Goal: Task Accomplishment & Management: Use online tool/utility

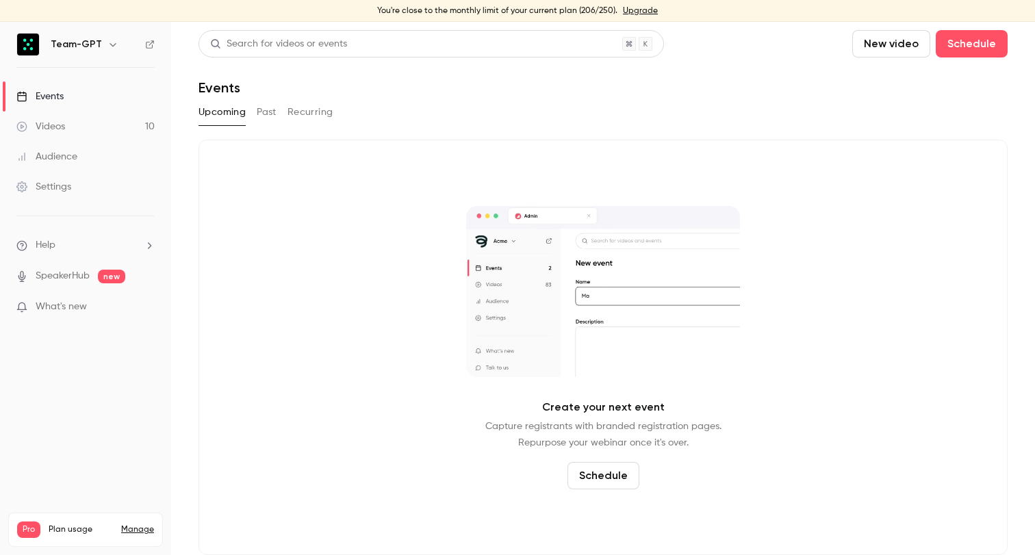
drag, startPoint x: 144, startPoint y: 526, endPoint x: 142, endPoint y: 516, distance: 10.6
click at [143, 524] on link "Manage" at bounding box center [137, 529] width 33 height 11
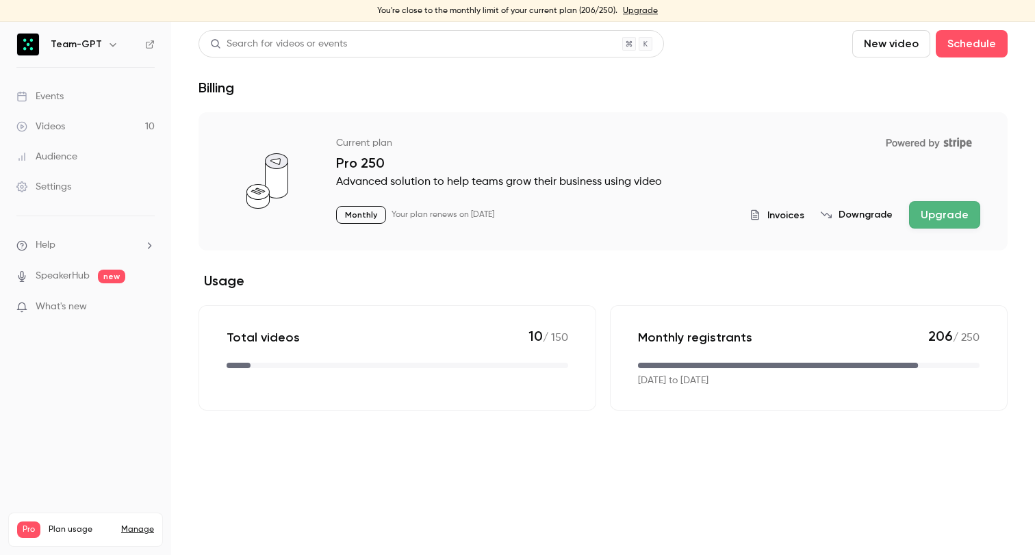
click at [941, 210] on button "Upgrade" at bounding box center [944, 214] width 71 height 27
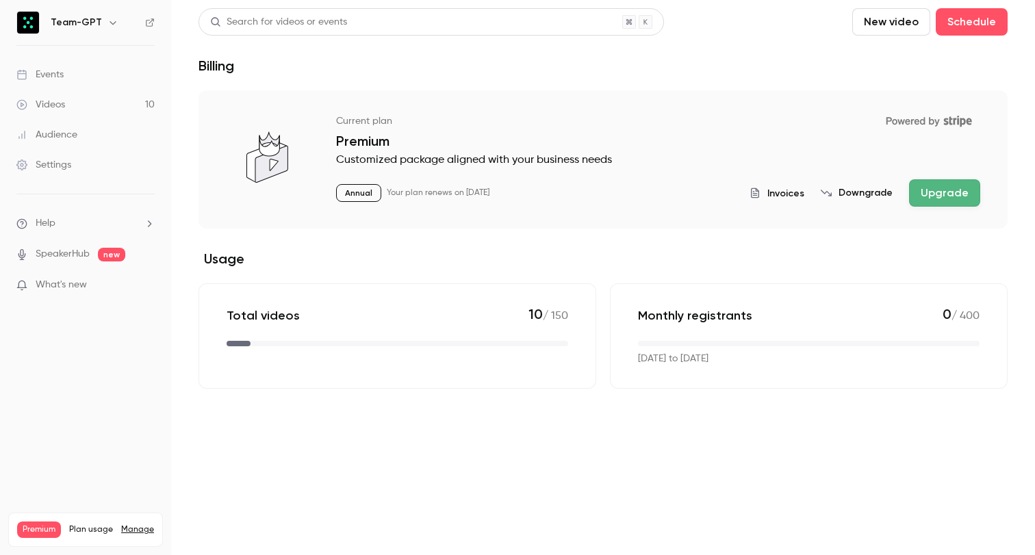
click at [62, 107] on div "Videos" at bounding box center [40, 105] width 49 height 14
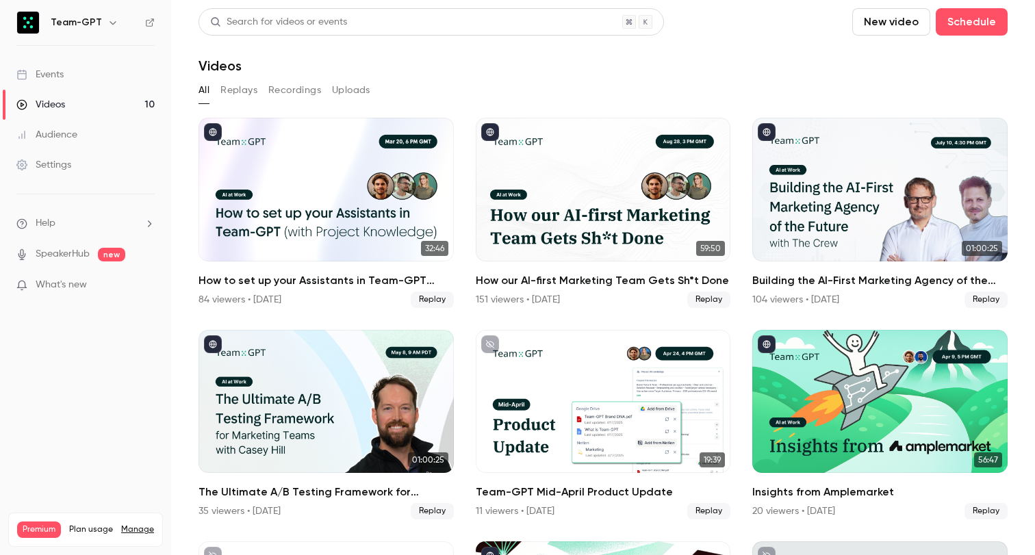
click at [70, 81] on link "Events" at bounding box center [85, 75] width 171 height 30
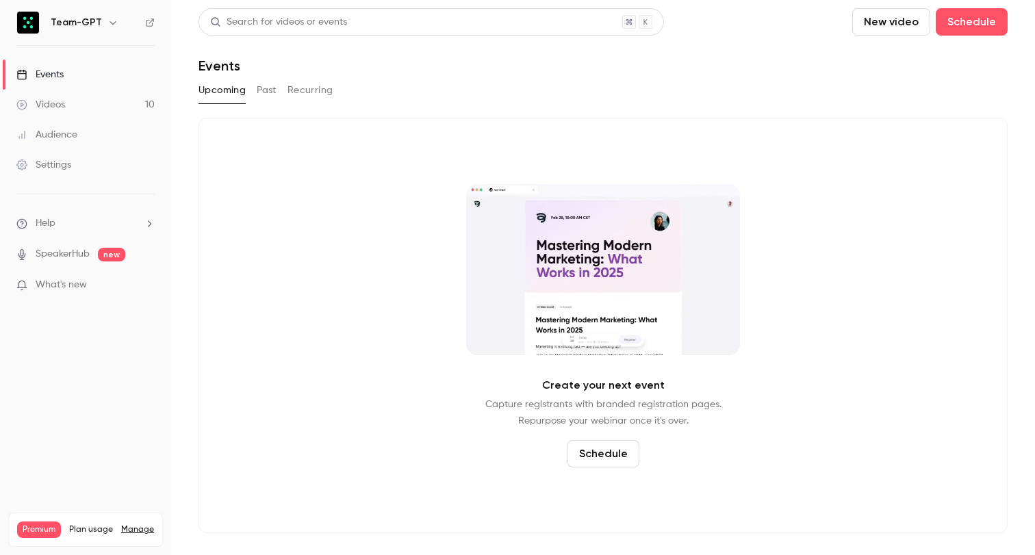
click at [91, 106] on link "Videos 10" at bounding box center [85, 105] width 171 height 30
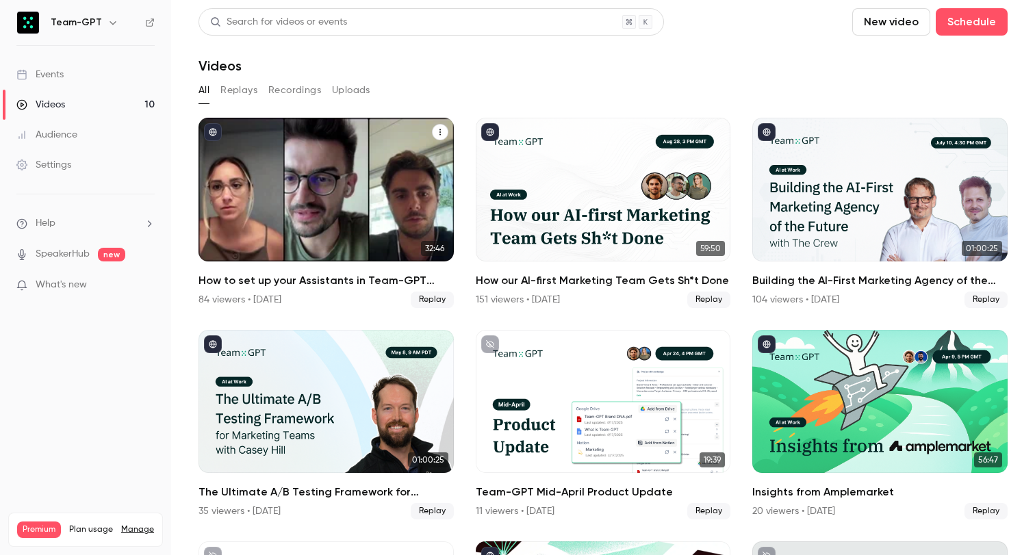
click at [305, 164] on div "How to set up your Assistants in Team-GPT (with Project Knowledge)" at bounding box center [325, 190] width 255 height 144
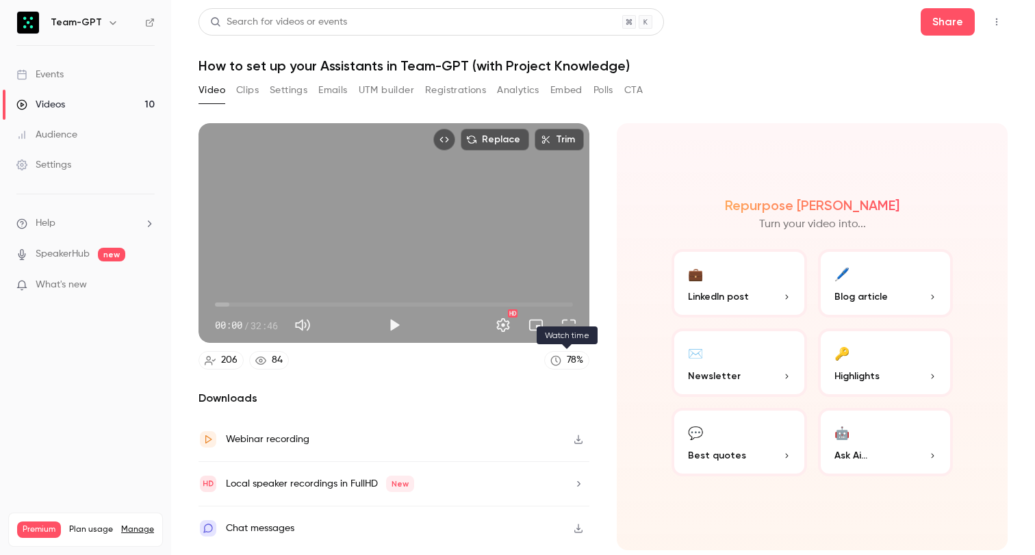
click at [571, 359] on div "78 %" at bounding box center [575, 360] width 16 height 14
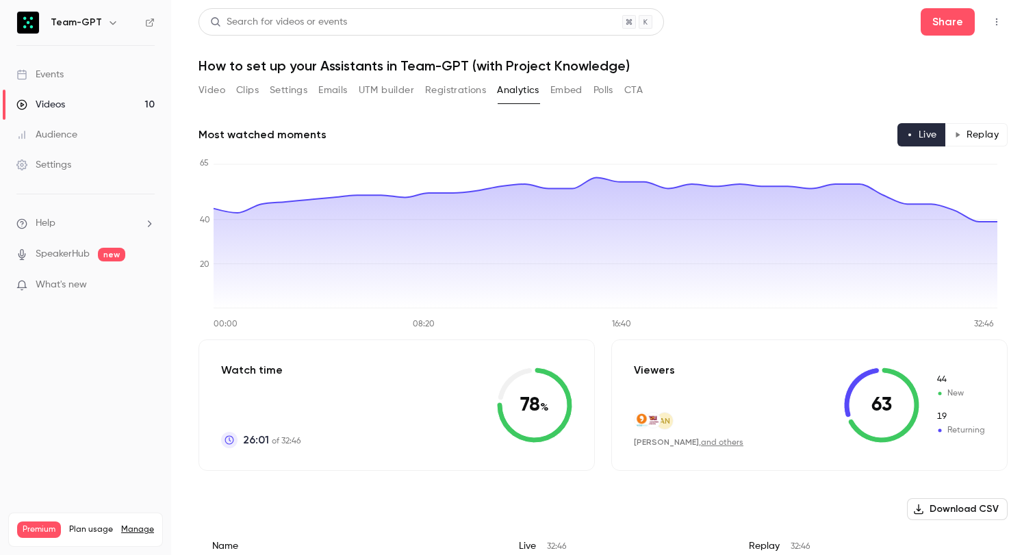
click at [396, 90] on button "UTM builder" at bounding box center [386, 90] width 55 height 22
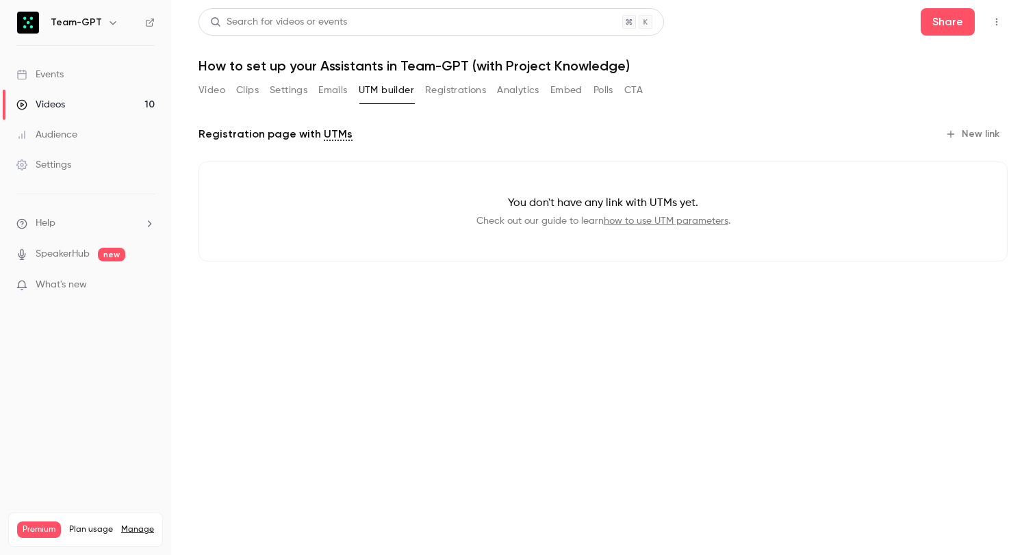
click at [335, 90] on button "Emails" at bounding box center [332, 90] width 29 height 22
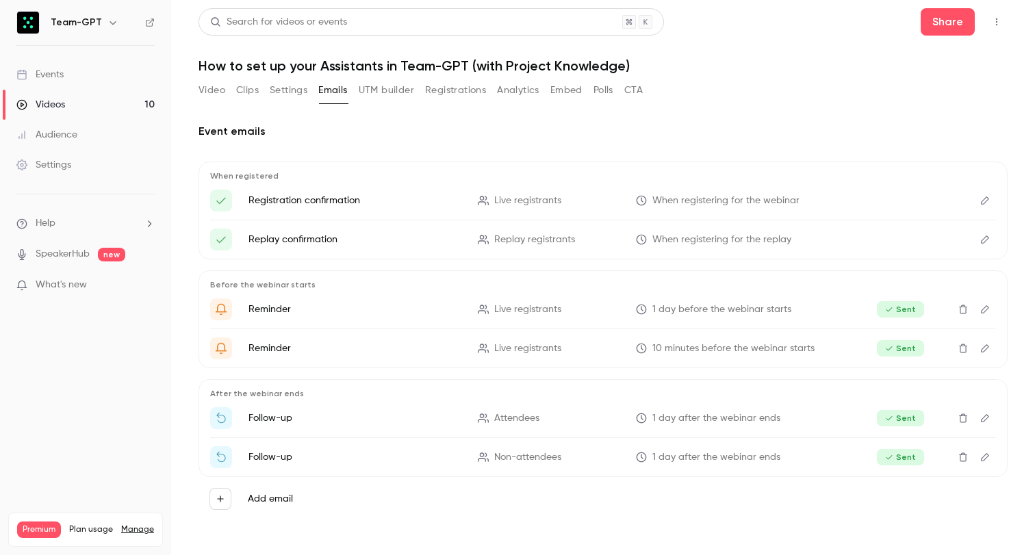
click at [298, 88] on button "Settings" at bounding box center [289, 90] width 38 height 22
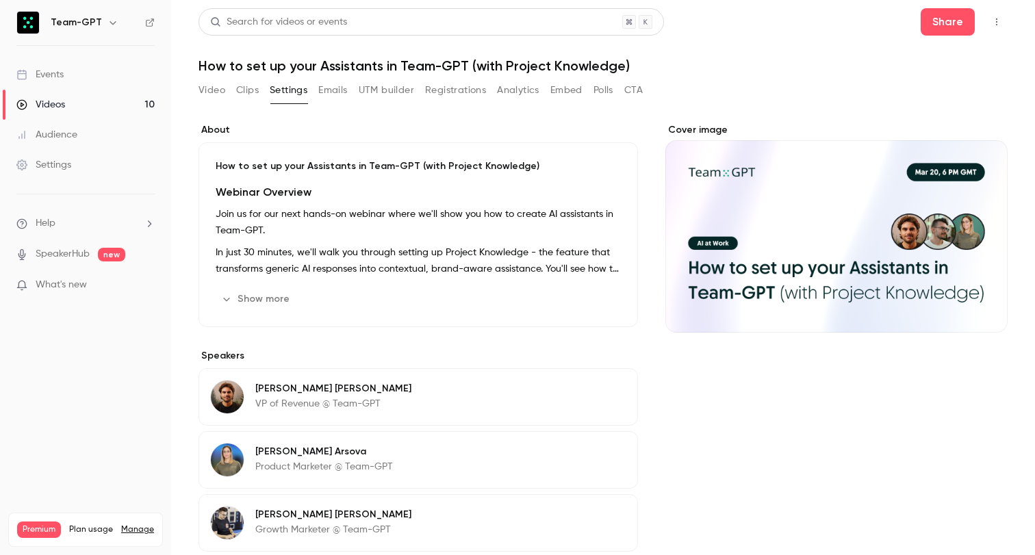
click at [264, 90] on div "Video Clips Settings Emails UTM builder Registrations Analytics Embed Polls CTA" at bounding box center [420, 90] width 444 height 22
click at [258, 90] on button "Clips" at bounding box center [247, 90] width 23 height 22
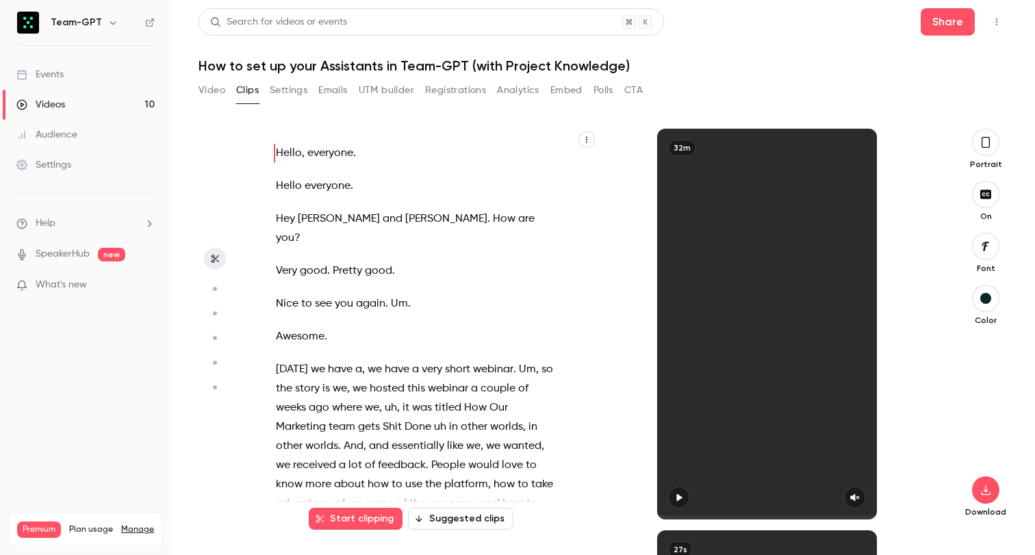
click at [236, 79] on button "Clips" at bounding box center [247, 90] width 23 height 22
click at [337, 148] on span "everyone" at bounding box center [330, 153] width 46 height 19
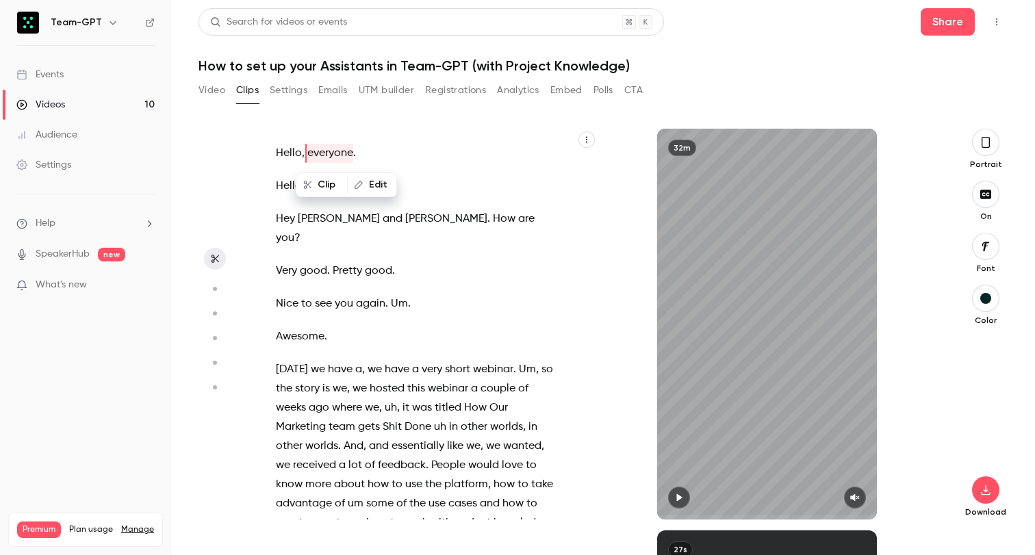
scroll to position [363, 0]
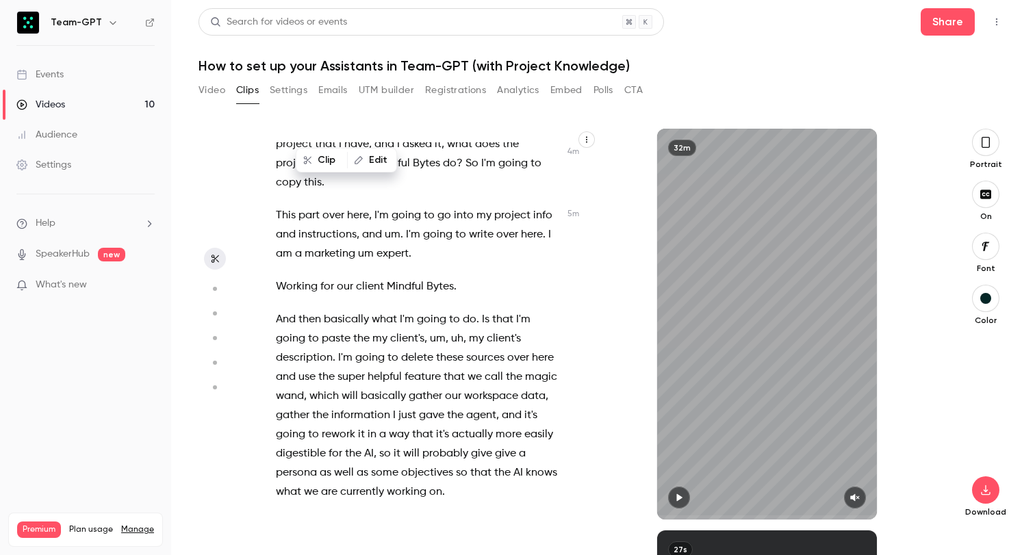
click at [438, 294] on div "Hello , everyone . Hello everyone . Hey [PERSON_NAME] and [PERSON_NAME] . How a…" at bounding box center [425, 330] width 332 height 377
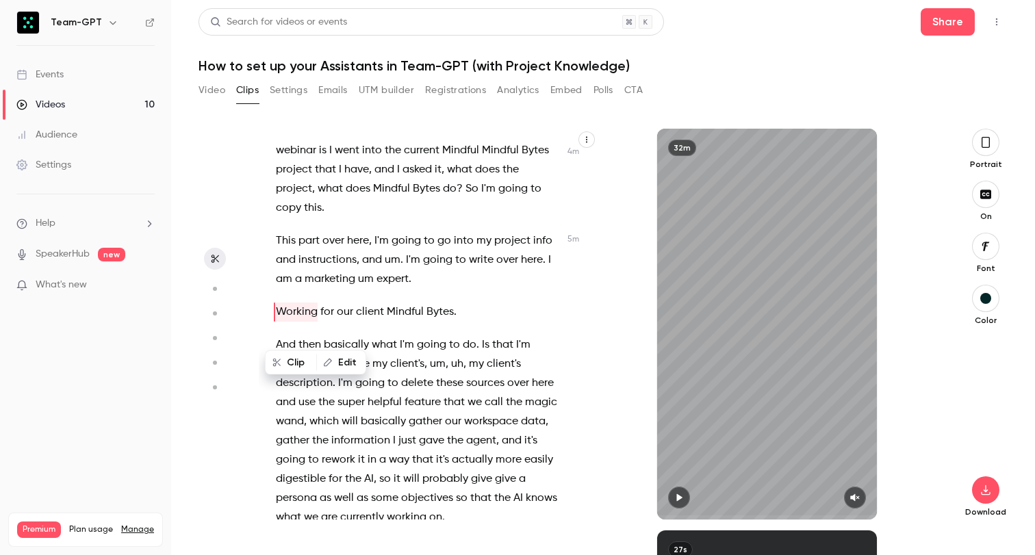
click at [398, 322] on span "Mindful" at bounding box center [405, 312] width 37 height 19
click at [433, 322] on span "Bytes" at bounding box center [439, 312] width 27 height 19
type input "*****"
click at [218, 91] on button "Video" at bounding box center [211, 90] width 27 height 22
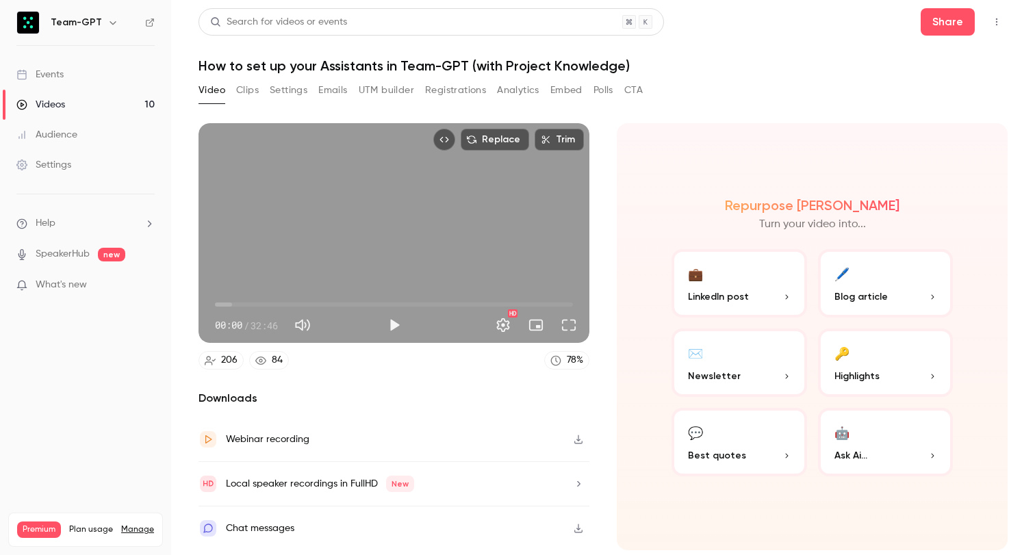
click at [441, 83] on button "Registrations" at bounding box center [455, 90] width 61 height 22
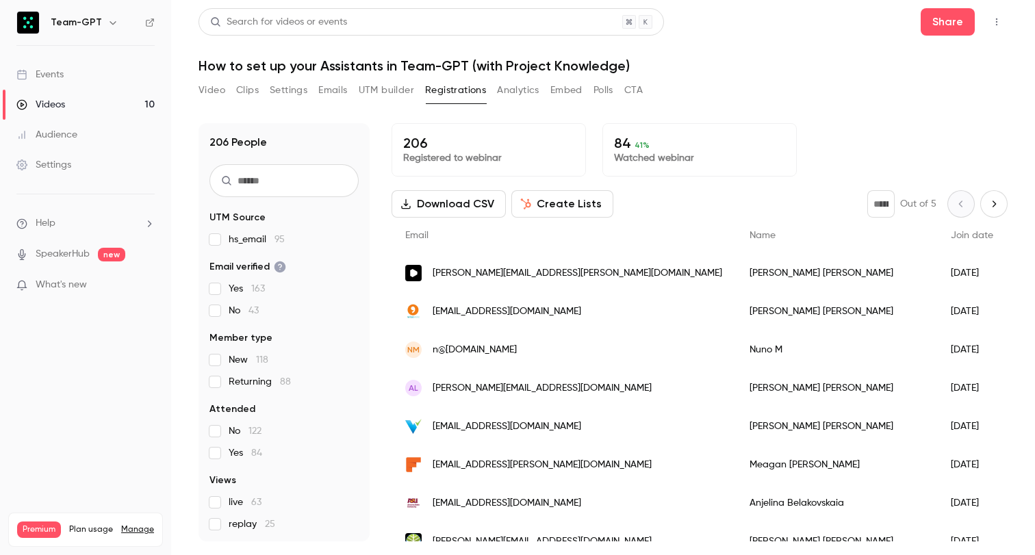
click at [517, 86] on button "Analytics" at bounding box center [518, 90] width 42 height 22
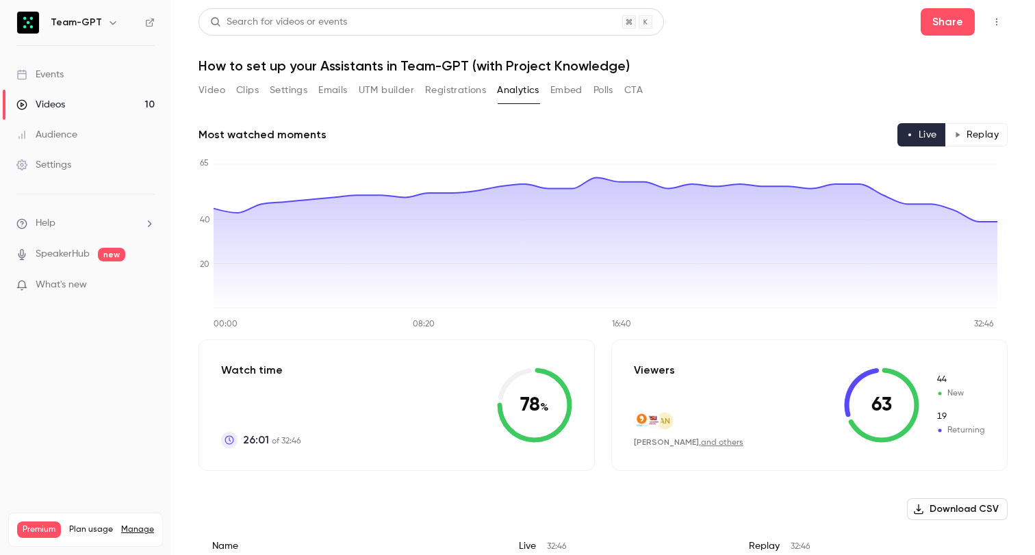
click at [561, 87] on button "Embed" at bounding box center [566, 90] width 32 height 22
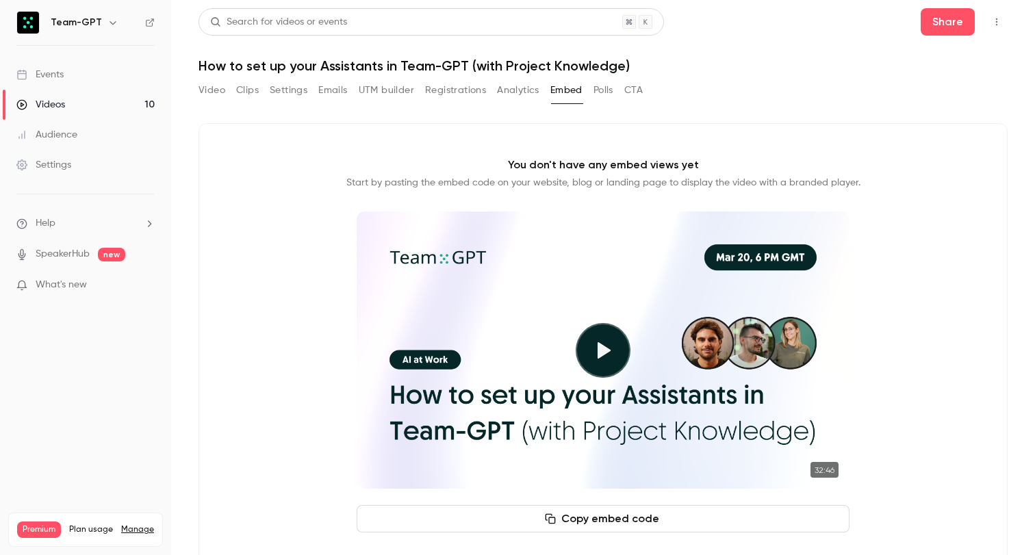
click at [602, 91] on button "Polls" at bounding box center [603, 90] width 20 height 22
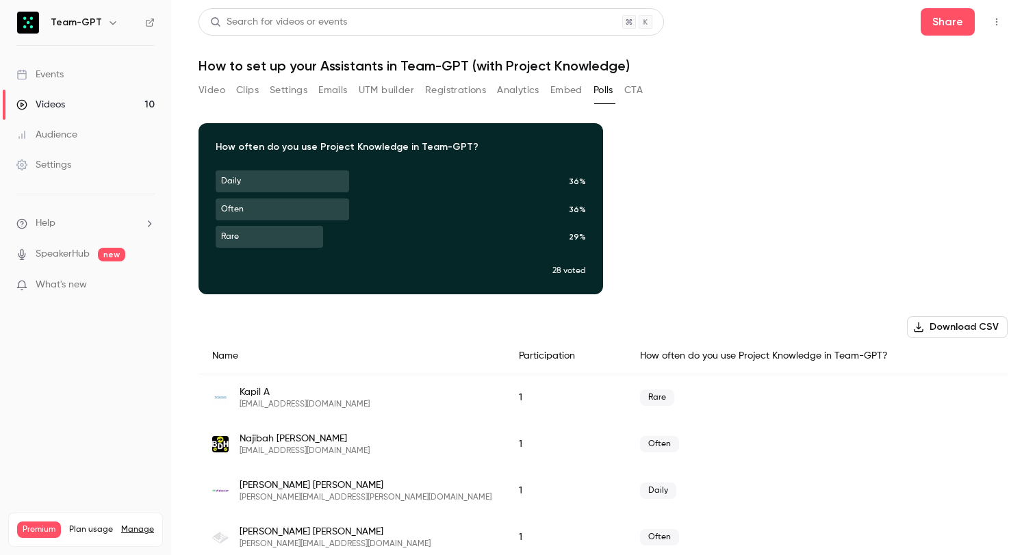
click at [630, 90] on button "CTA" at bounding box center [633, 90] width 18 height 22
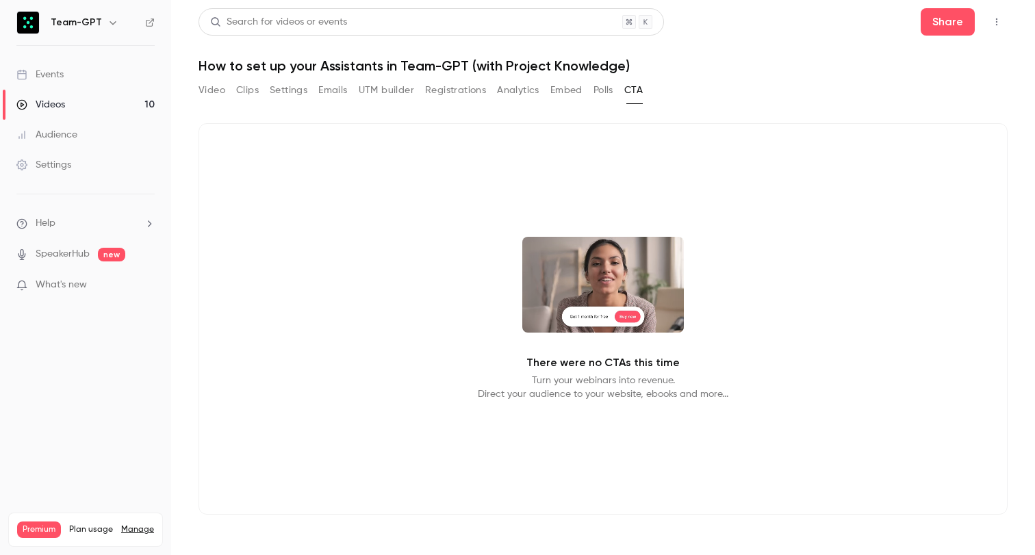
click at [525, 96] on button "Analytics" at bounding box center [518, 90] width 42 height 22
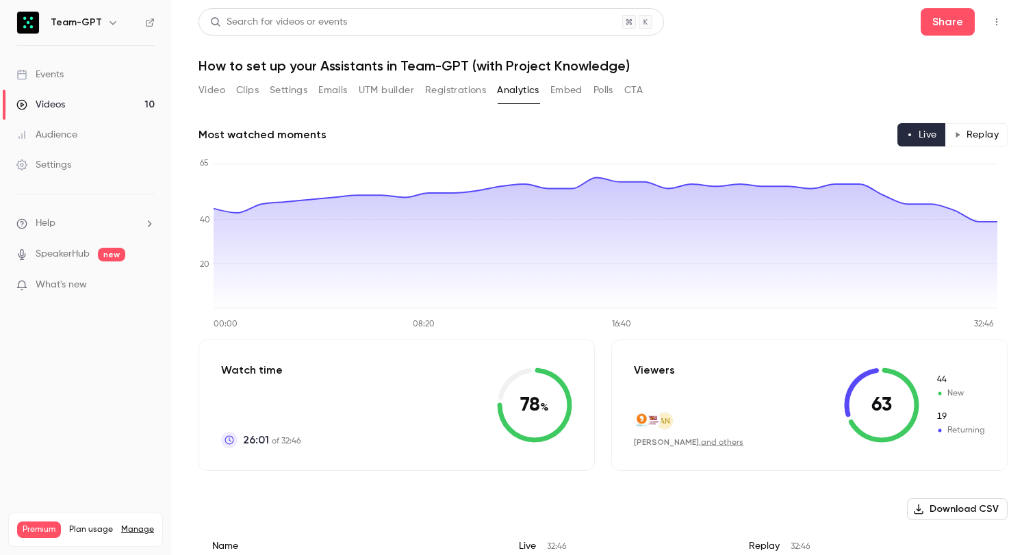
click at [452, 94] on button "Registrations" at bounding box center [455, 90] width 61 height 22
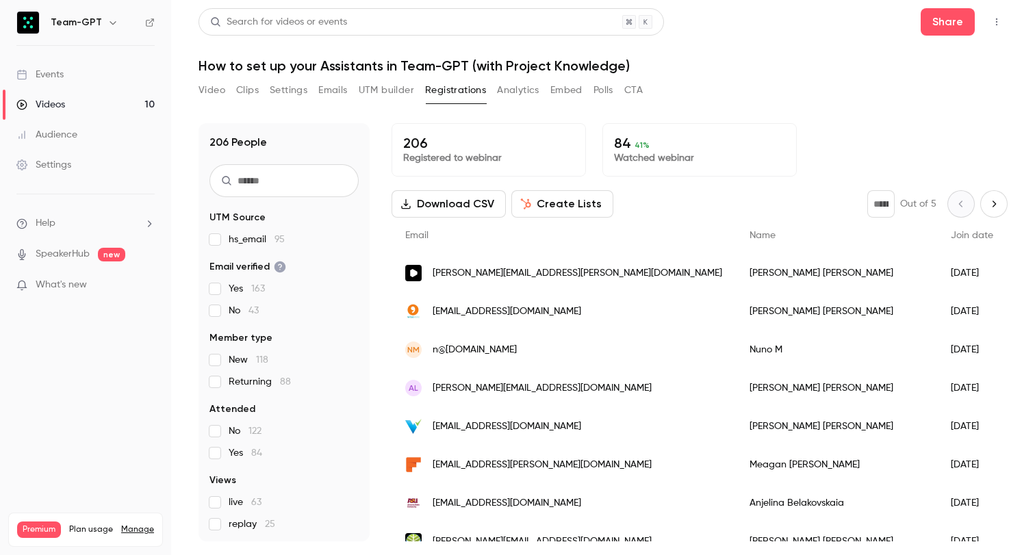
click at [387, 90] on button "UTM builder" at bounding box center [386, 90] width 55 height 22
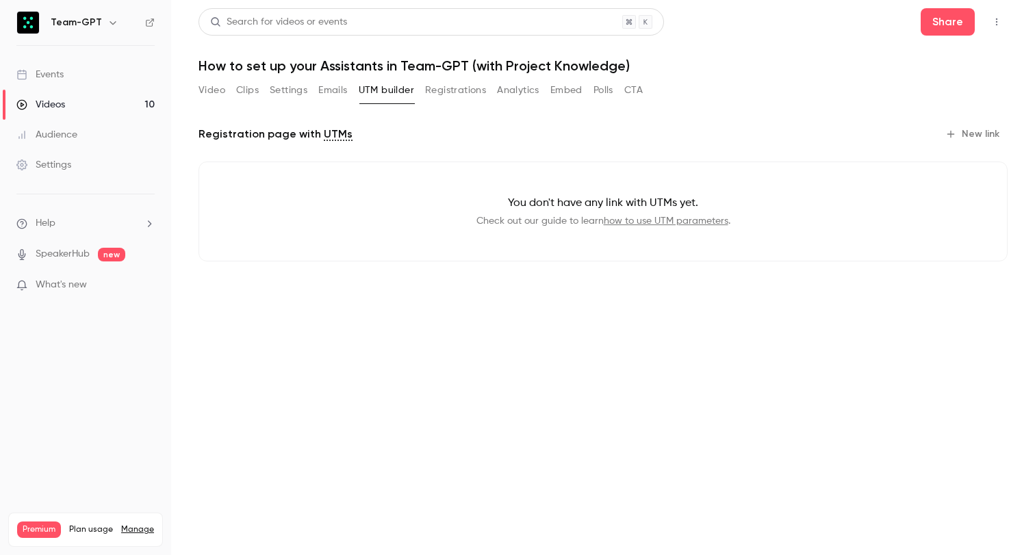
click at [326, 88] on button "Emails" at bounding box center [332, 90] width 29 height 22
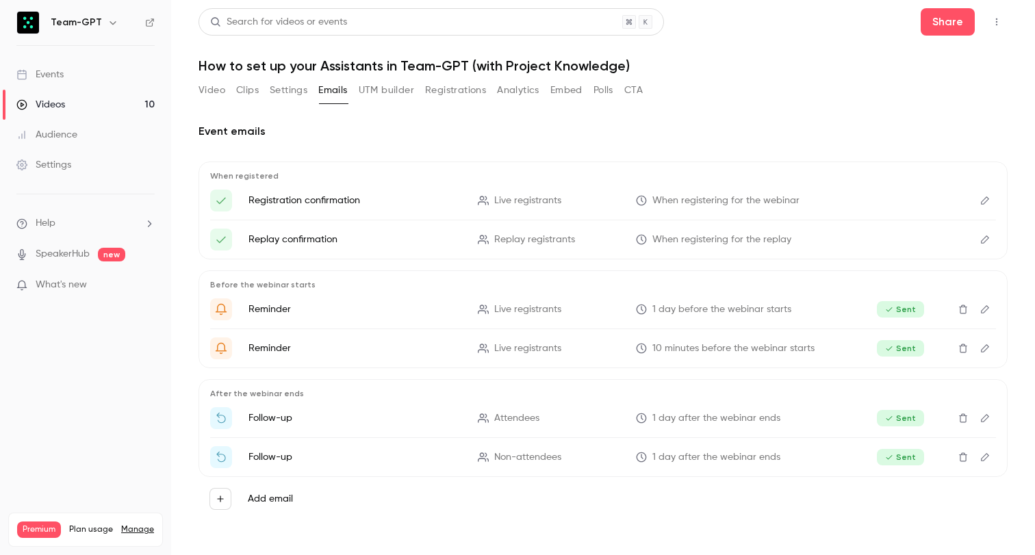
click at [277, 86] on button "Settings" at bounding box center [289, 90] width 38 height 22
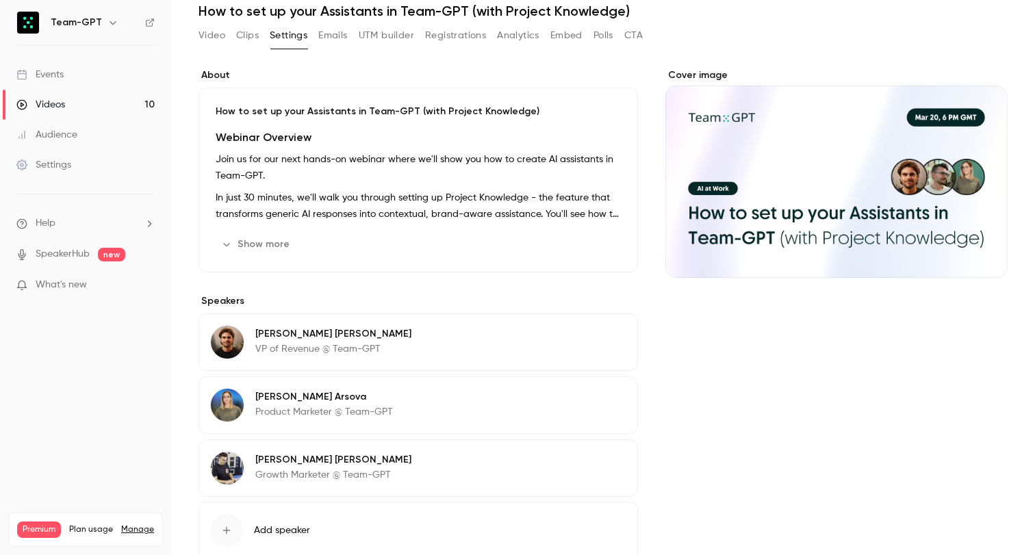
scroll to position [135, 0]
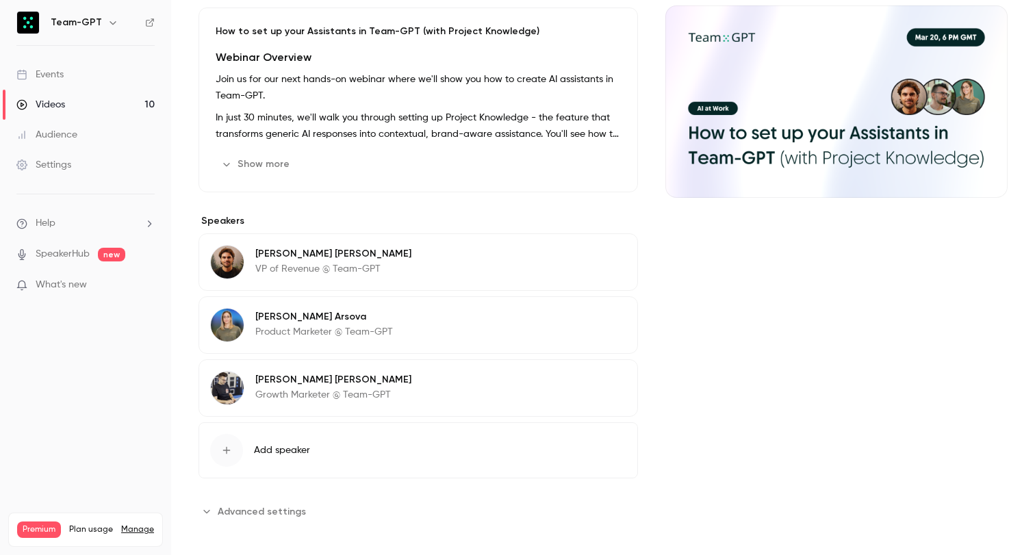
click at [298, 452] on span "Add speaker" at bounding box center [282, 451] width 56 height 14
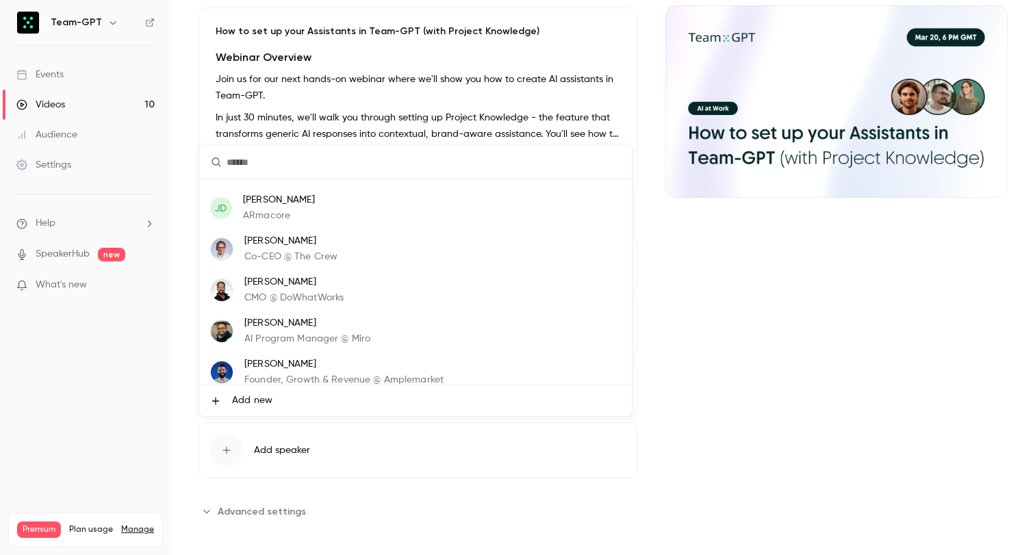
scroll to position [0, 0]
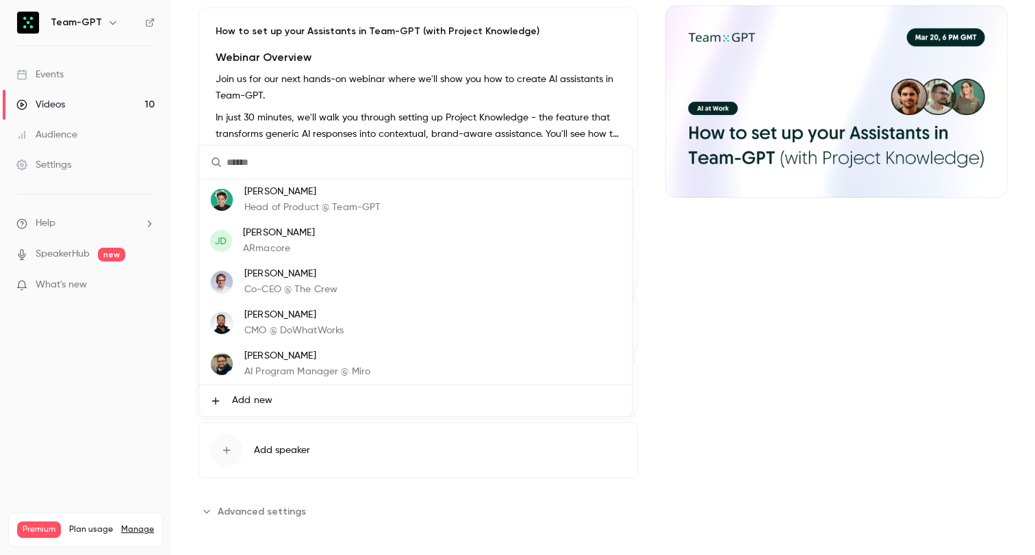
click at [780, 433] on div at bounding box center [517, 277] width 1035 height 555
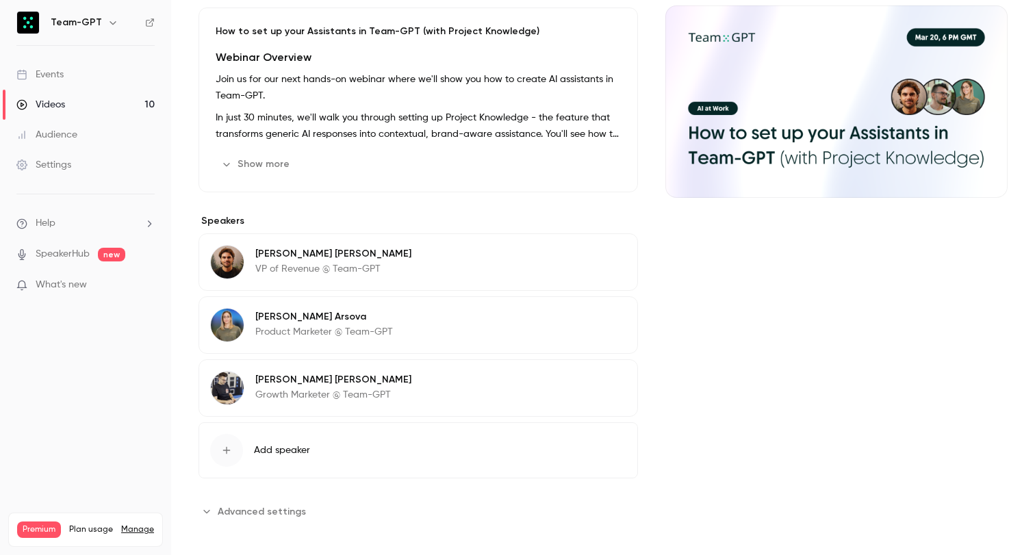
click at [288, 506] on span "Advanced settings" at bounding box center [262, 511] width 88 height 14
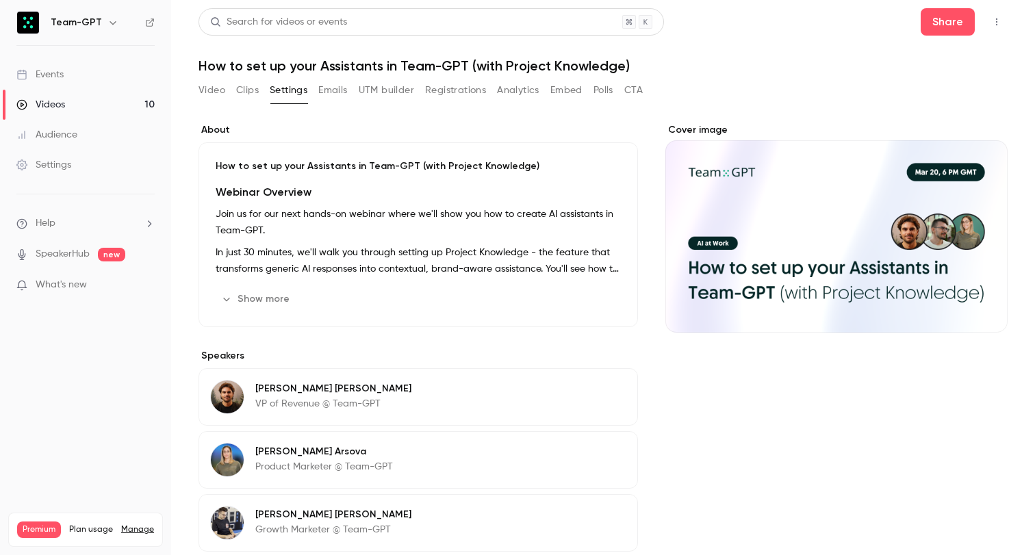
click at [233, 86] on div "Video Clips Settings Emails UTM builder Registrations Analytics Embed Polls CTA" at bounding box center [420, 90] width 444 height 22
click at [242, 86] on button "Clips" at bounding box center [247, 90] width 23 height 22
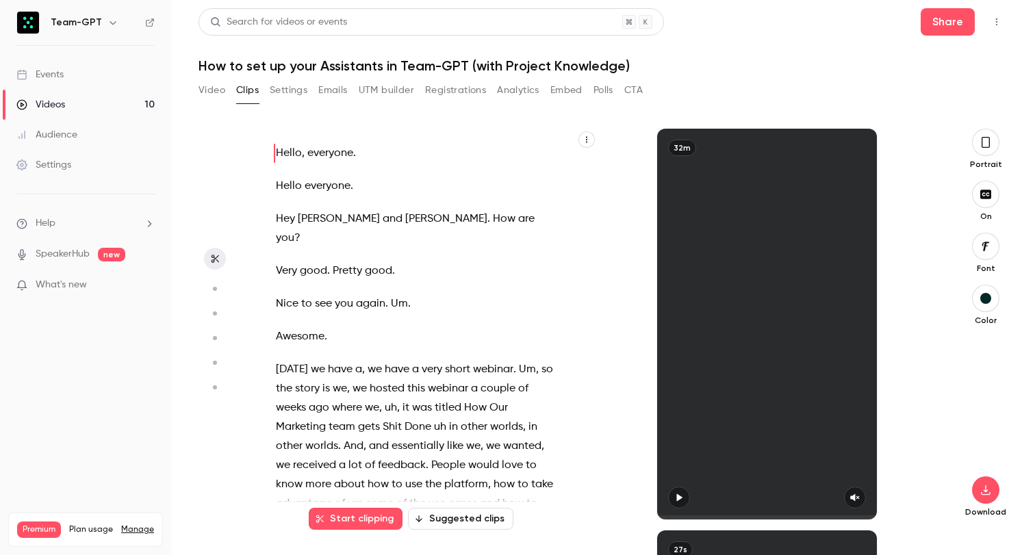
click at [395, 86] on button "UTM builder" at bounding box center [386, 90] width 55 height 22
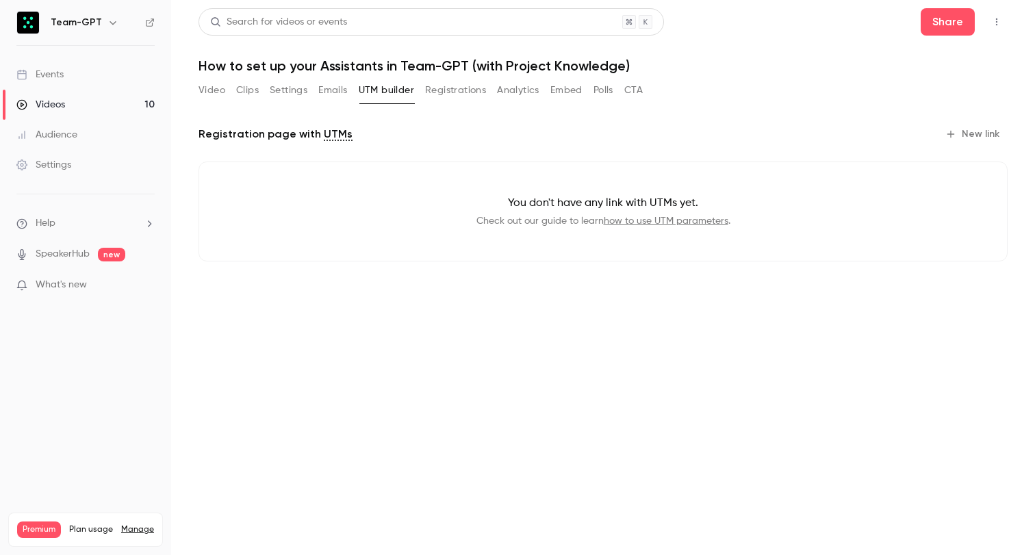
click at [443, 81] on button "Registrations" at bounding box center [455, 90] width 61 height 22
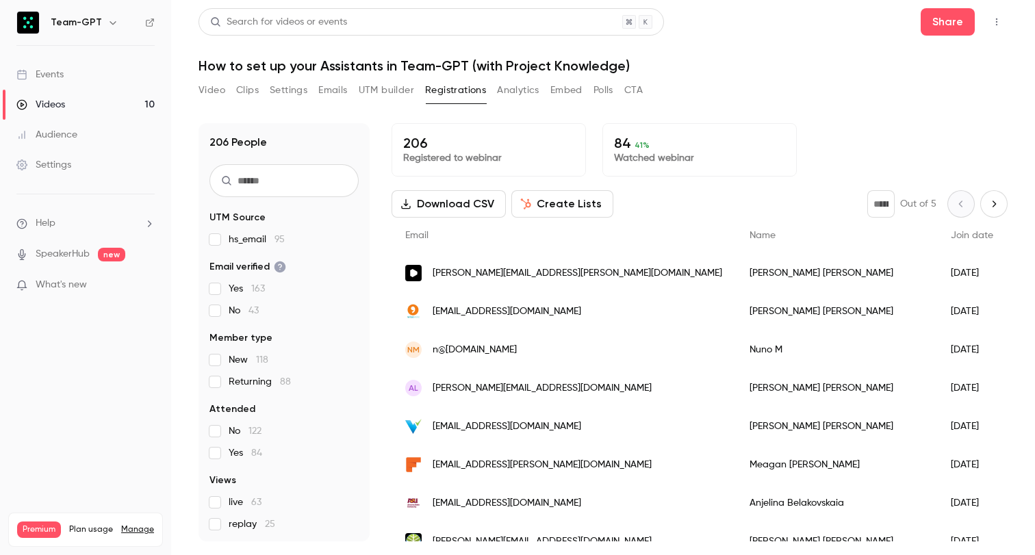
click at [507, 94] on button "Analytics" at bounding box center [518, 90] width 42 height 22
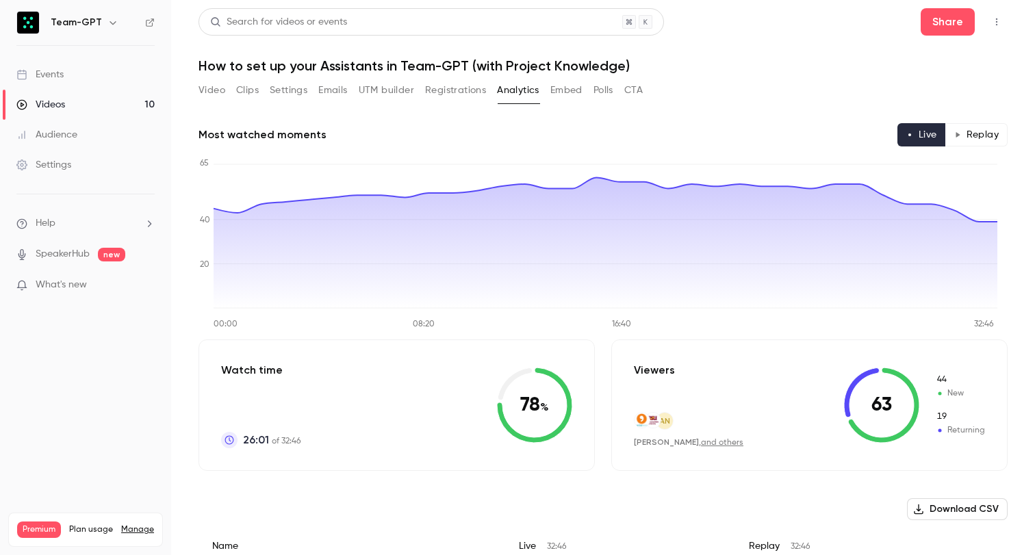
click at [555, 85] on button "Embed" at bounding box center [566, 90] width 32 height 22
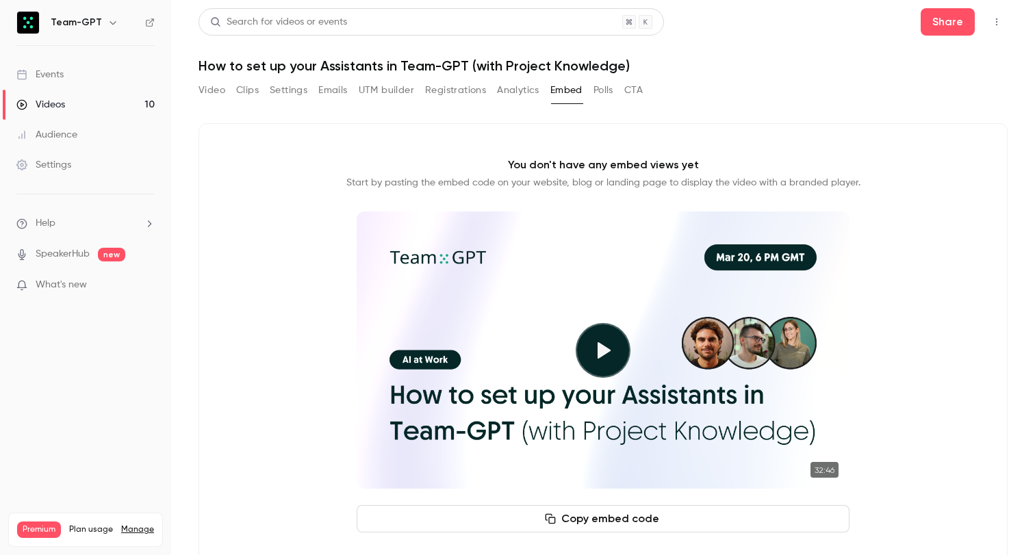
click at [434, 94] on button "Registrations" at bounding box center [455, 90] width 61 height 22
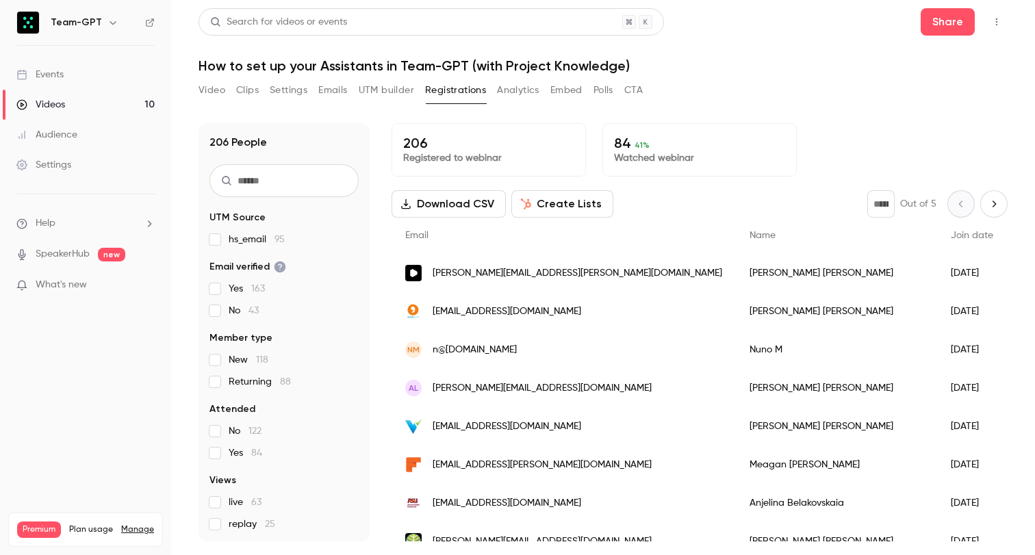
click at [400, 88] on button "UTM builder" at bounding box center [386, 90] width 55 height 22
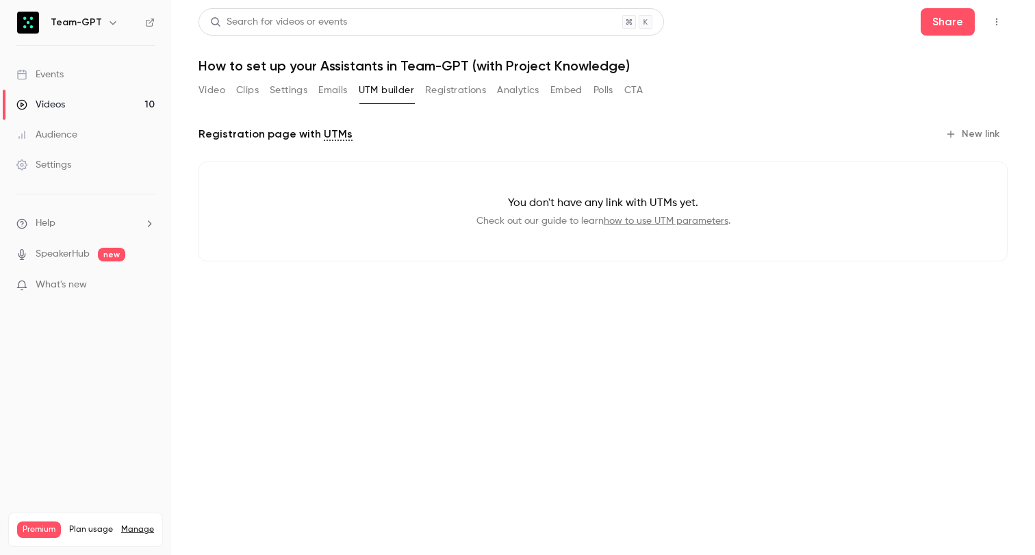
click at [979, 131] on button "New link" at bounding box center [974, 134] width 68 height 22
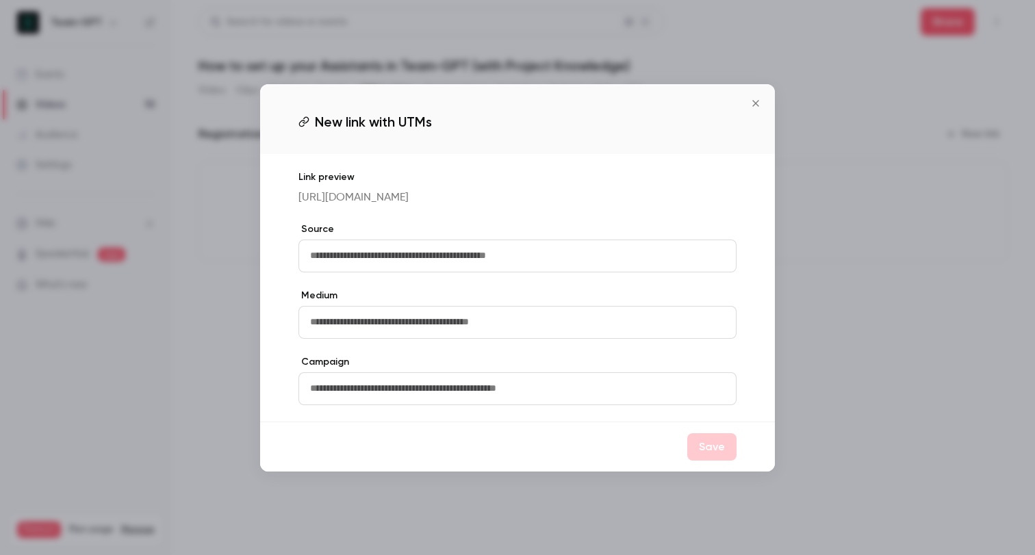
click at [757, 102] on button "Close" at bounding box center [755, 103] width 27 height 27
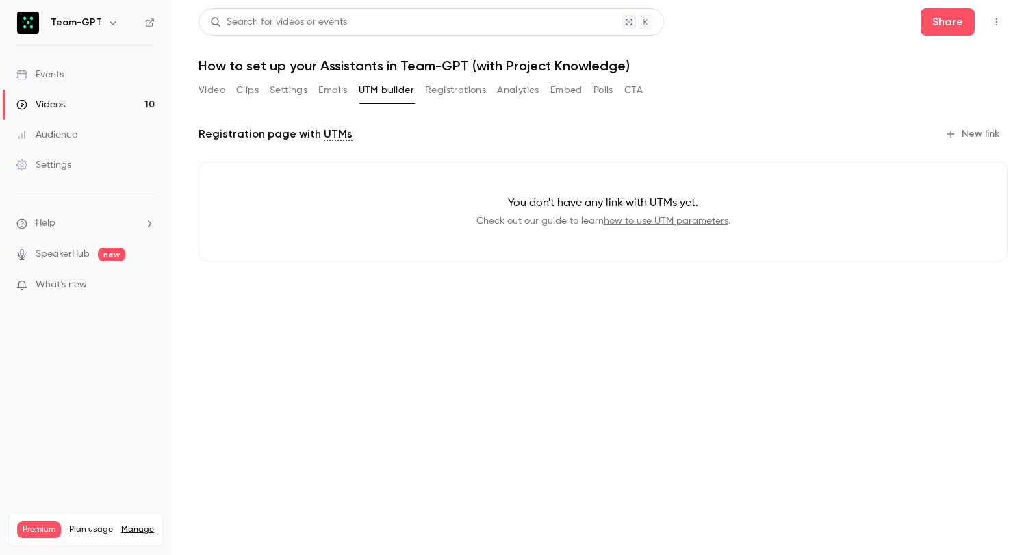
click at [986, 128] on button "New link" at bounding box center [974, 134] width 68 height 22
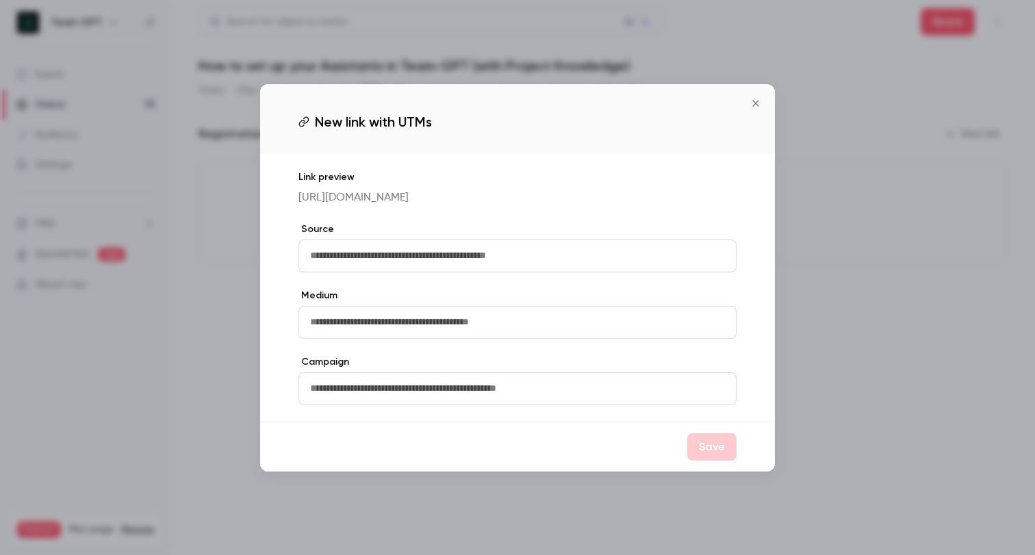
click at [762, 99] on button "Close" at bounding box center [755, 103] width 27 height 27
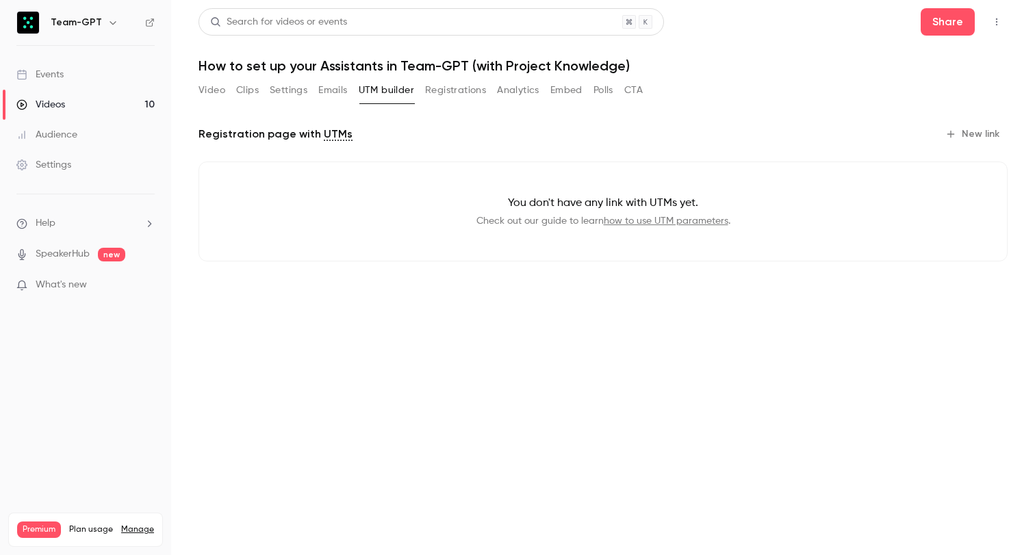
click at [251, 92] on button "Clips" at bounding box center [247, 90] width 23 height 22
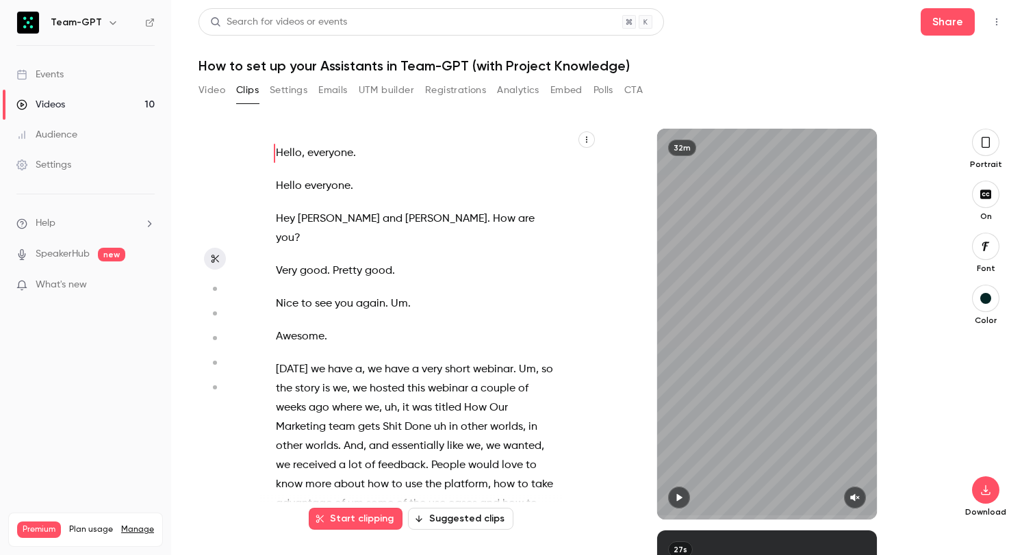
click at [446, 94] on button "Registrations" at bounding box center [455, 90] width 61 height 22
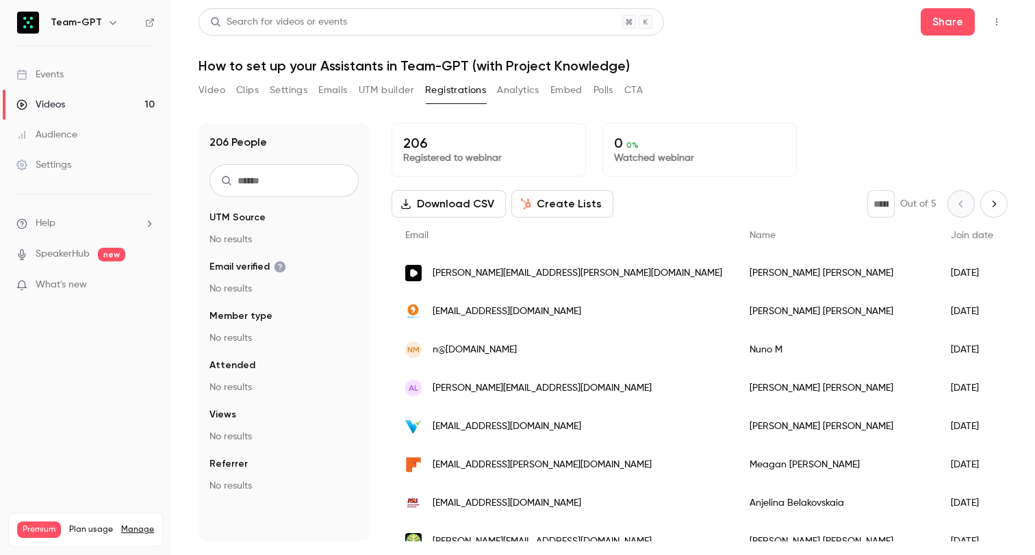
click at [383, 94] on button "UTM builder" at bounding box center [386, 90] width 55 height 22
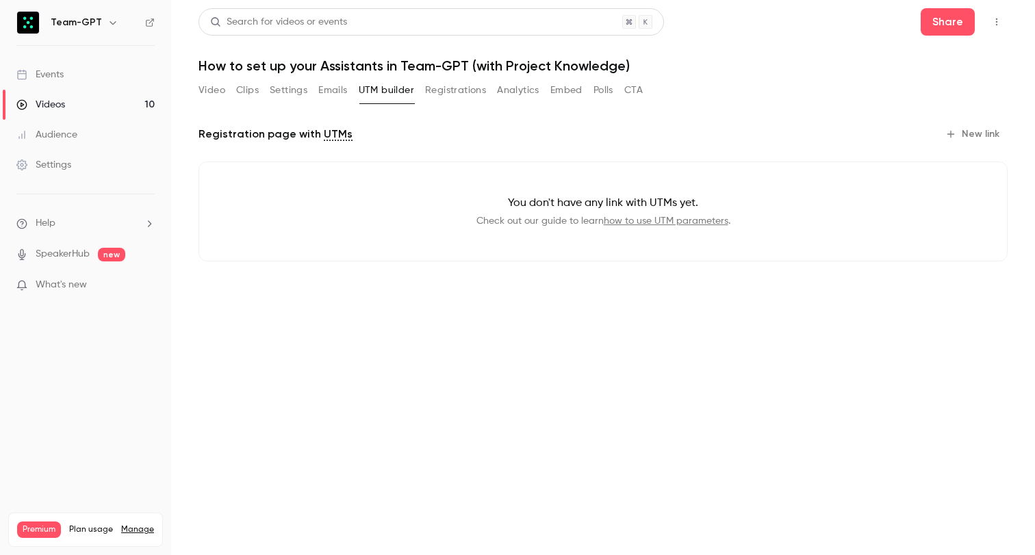
click at [985, 144] on div "Registration page with UTMs New link You don't have any link with UTMs yet. Che…" at bounding box center [602, 203] width 809 height 160
click at [981, 133] on button "New link" at bounding box center [974, 134] width 68 height 22
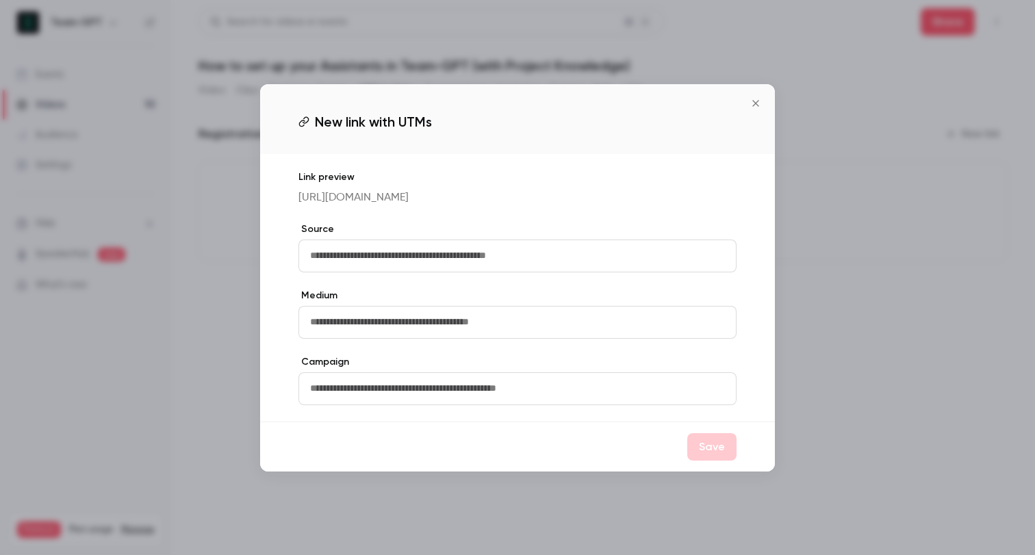
click at [450, 260] on input "text" at bounding box center [517, 256] width 438 height 33
type input "*****"
click at [402, 331] on input "text" at bounding box center [517, 322] width 438 height 33
type input "*****"
click at [398, 404] on input "text" at bounding box center [517, 388] width 438 height 33
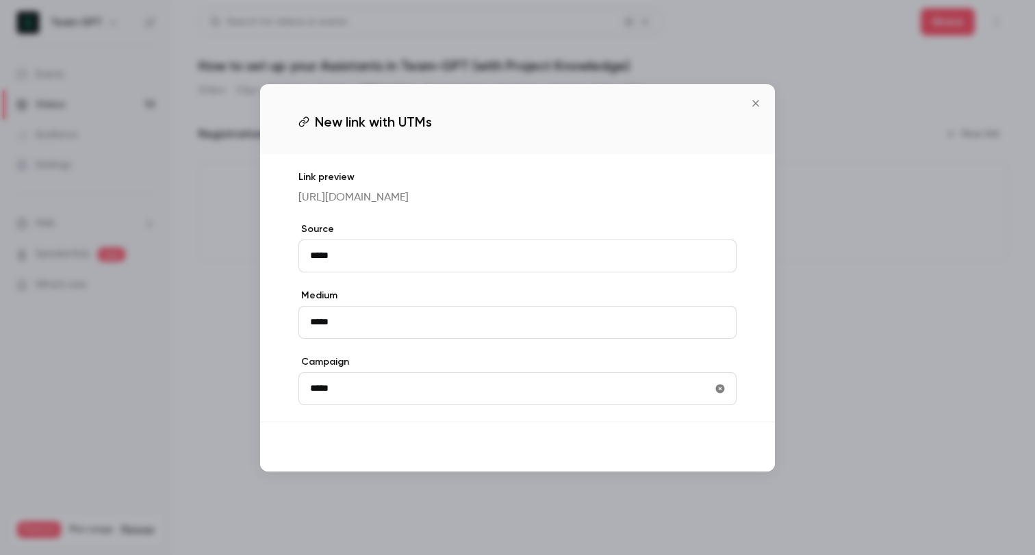
type input "*****"
click at [702, 458] on button "Save" at bounding box center [711, 446] width 49 height 27
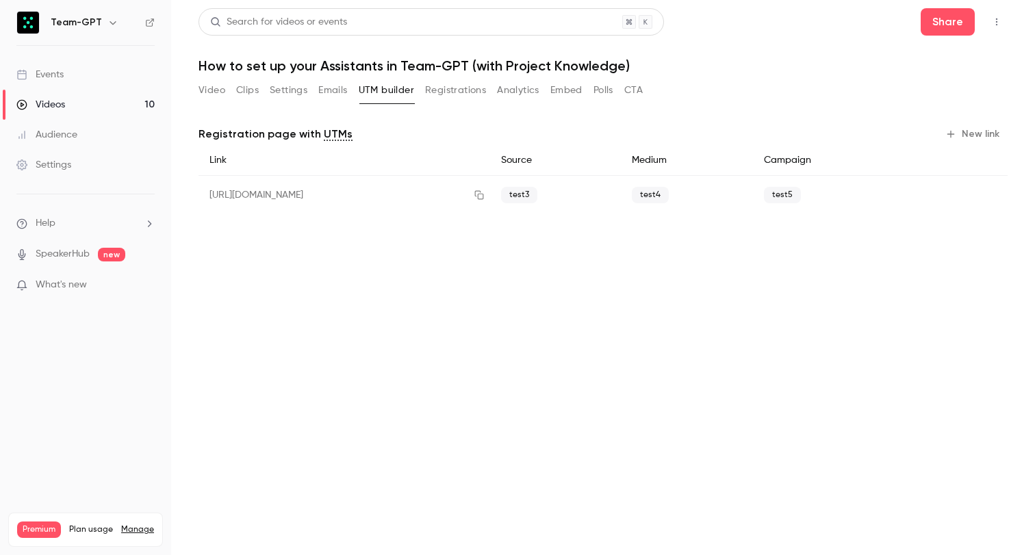
click at [537, 198] on span "test3" at bounding box center [519, 195] width 36 height 16
click at [222, 88] on button "Video" at bounding box center [211, 90] width 27 height 22
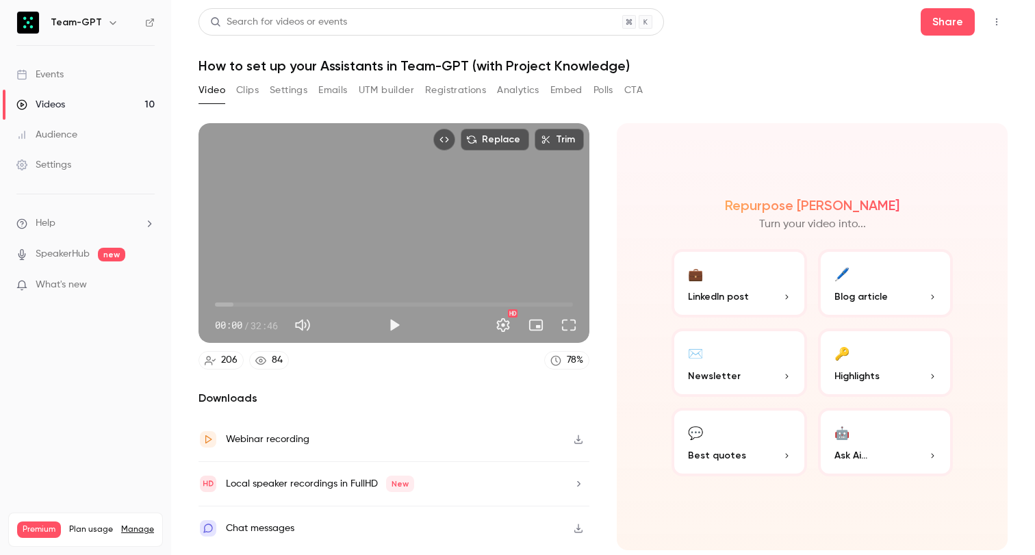
click at [83, 84] on link "Events" at bounding box center [85, 75] width 171 height 30
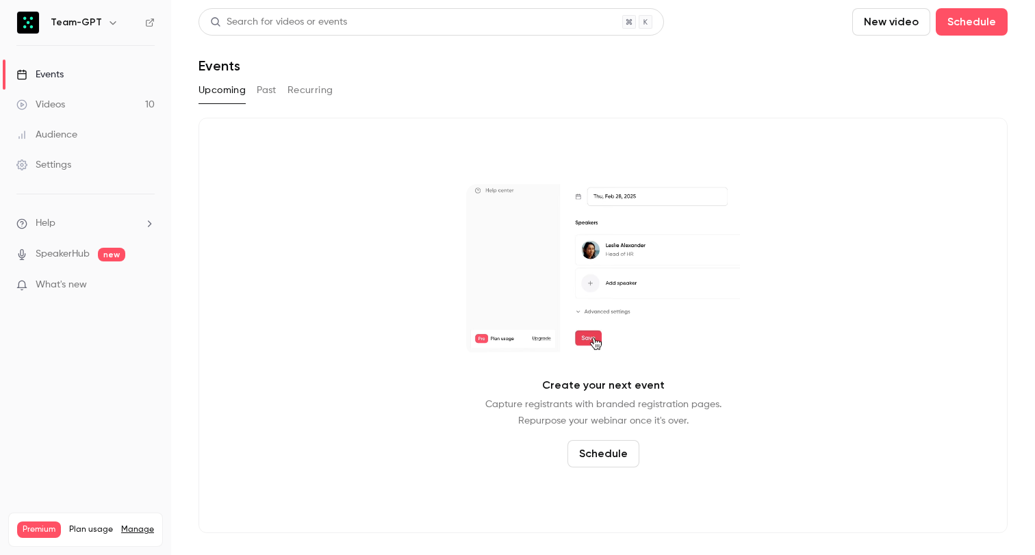
click at [274, 94] on button "Past" at bounding box center [267, 90] width 20 height 22
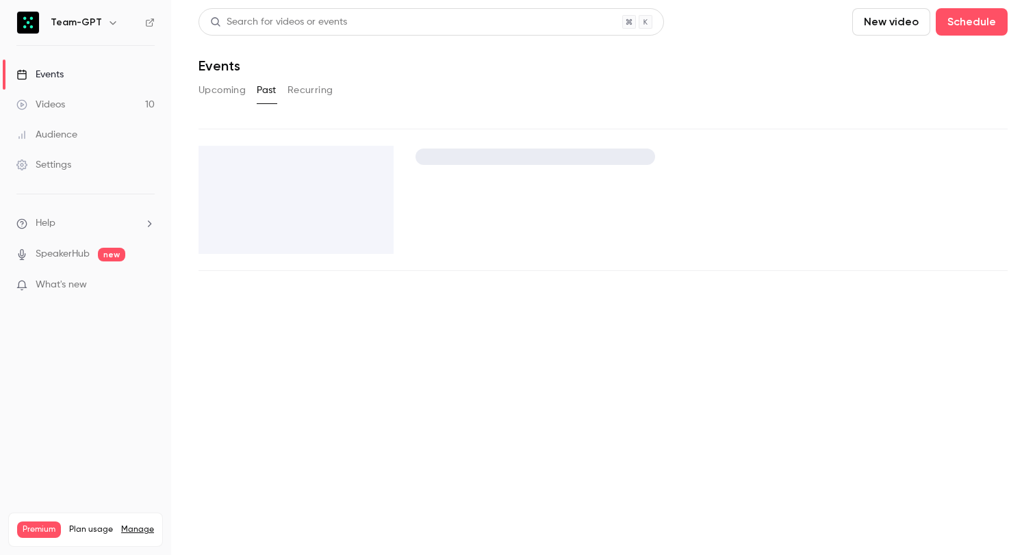
click at [320, 87] on button "Recurring" at bounding box center [310, 90] width 46 height 22
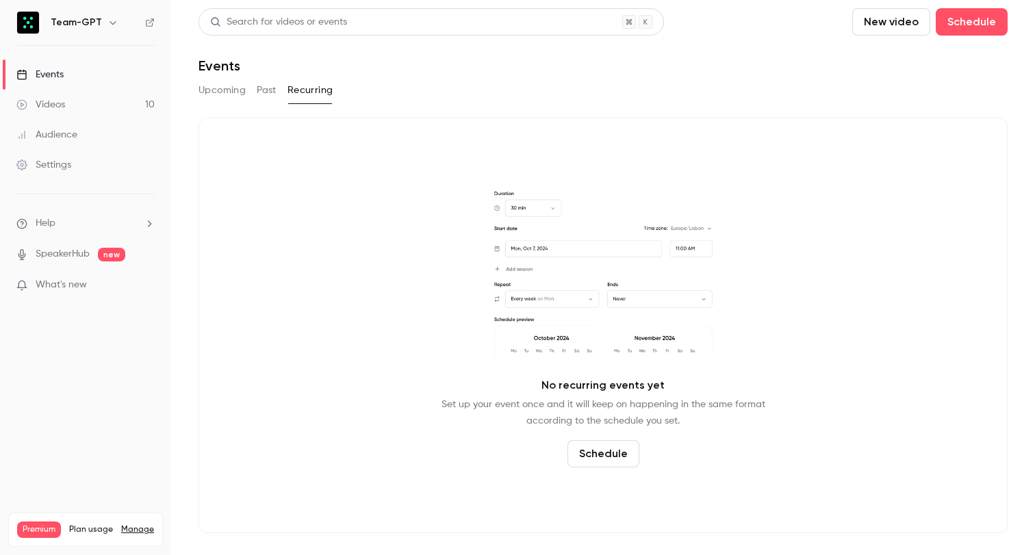
click at [252, 86] on div "Upcoming Past Recurring" at bounding box center [602, 90] width 809 height 22
click at [266, 88] on button "Past" at bounding box center [267, 90] width 20 height 22
